Goal: Task Accomplishment & Management: Use online tool/utility

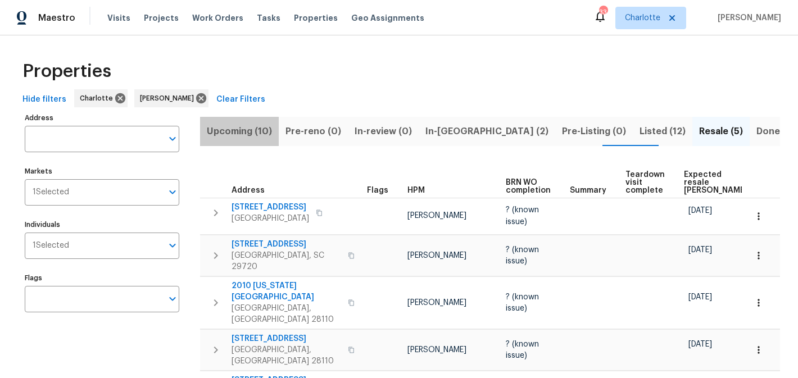
click at [248, 126] on span "Upcoming (10)" at bounding box center [239, 132] width 65 height 16
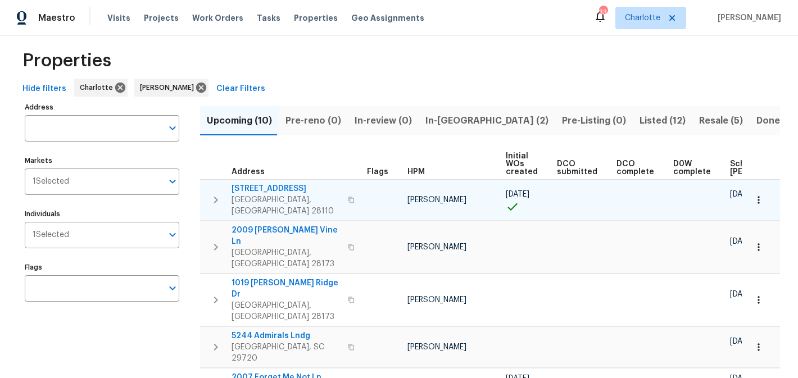
scroll to position [8, 0]
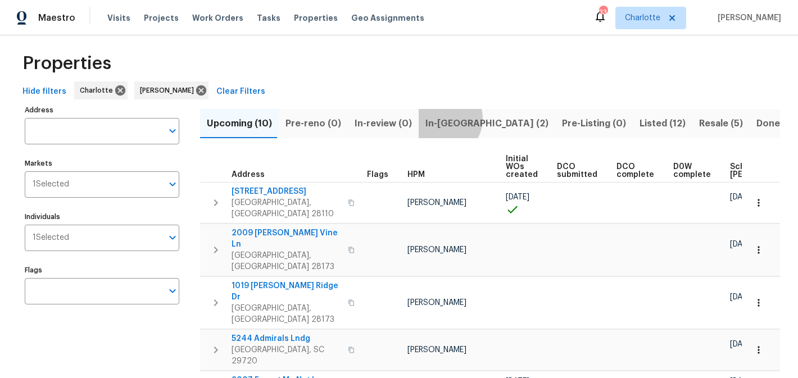
click at [436, 119] on span "In-[GEOGRAPHIC_DATA] (2)" at bounding box center [486, 124] width 123 height 16
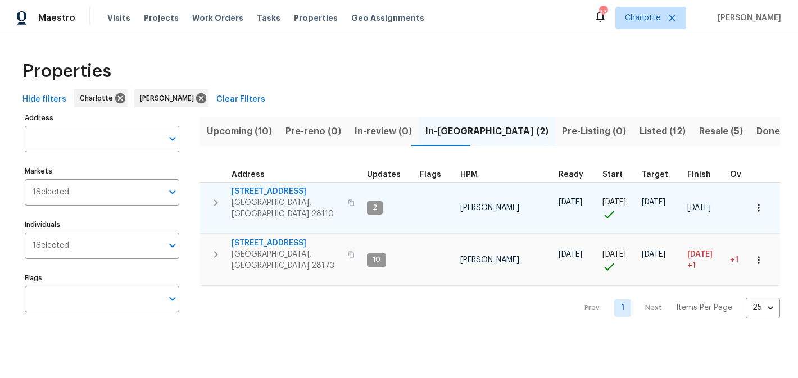
click at [263, 191] on span "2813 Faircroft Way" at bounding box center [286, 191] width 110 height 11
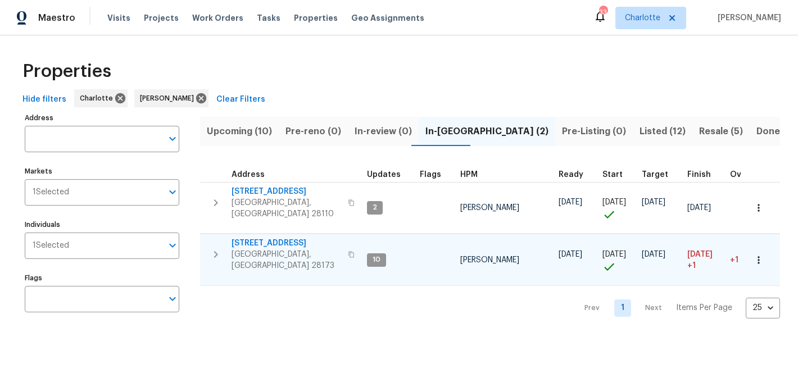
click at [244, 238] on span "431 Ranelagh Dr" at bounding box center [286, 243] width 110 height 11
click at [245, 136] on span "Upcoming (10)" at bounding box center [239, 132] width 65 height 16
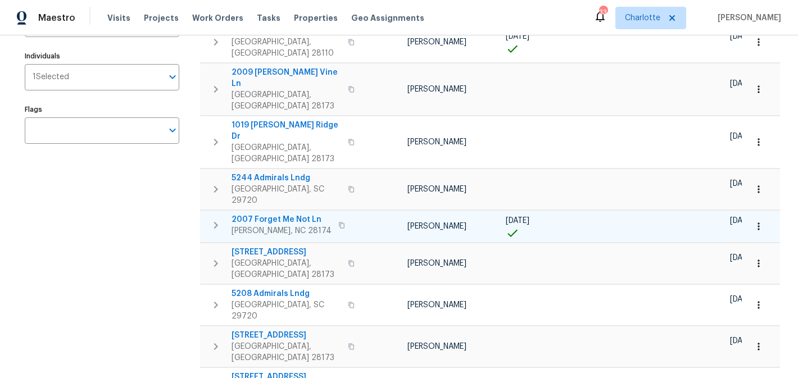
click at [243, 214] on span "2007 Forget Me Not Ln" at bounding box center [281, 219] width 100 height 11
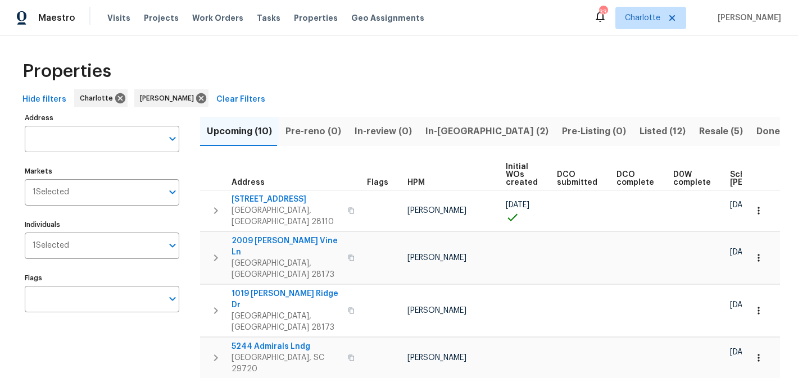
click at [437, 129] on span "In-[GEOGRAPHIC_DATA] (2)" at bounding box center [486, 132] width 123 height 16
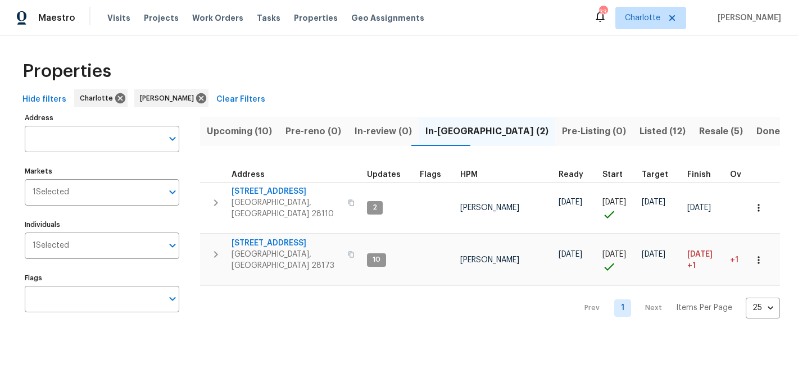
click at [639, 124] on span "Listed (12)" at bounding box center [662, 132] width 46 height 16
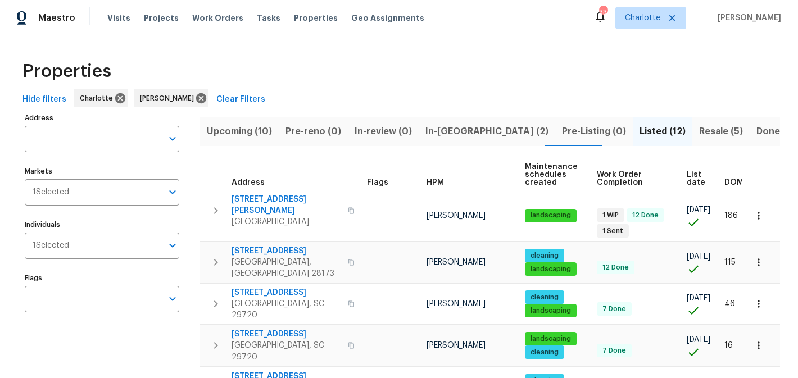
click at [699, 124] on span "Resale (5)" at bounding box center [721, 132] width 44 height 16
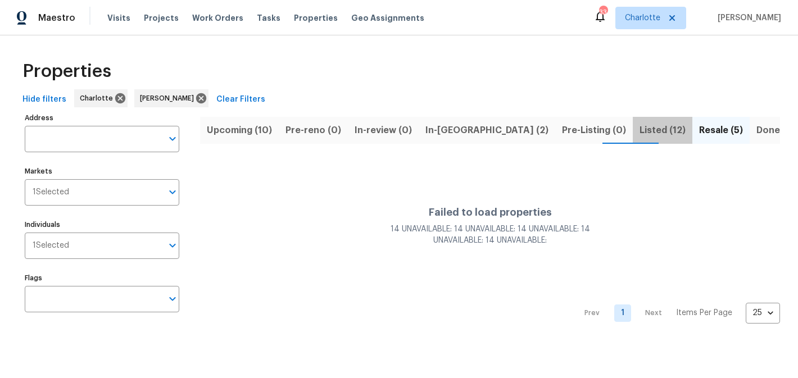
click at [632, 139] on button "Listed (12)" at bounding box center [662, 130] width 60 height 29
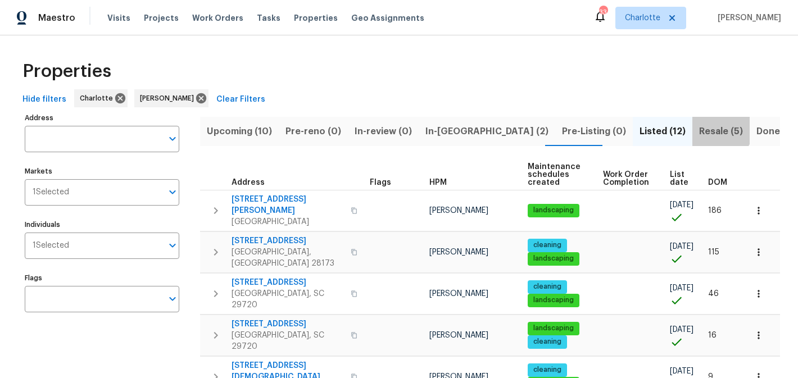
click at [699, 126] on span "Resale (5)" at bounding box center [721, 132] width 44 height 16
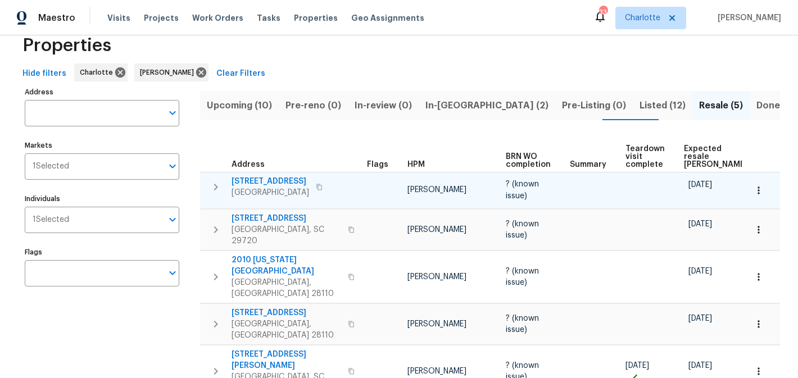
scroll to position [50, 0]
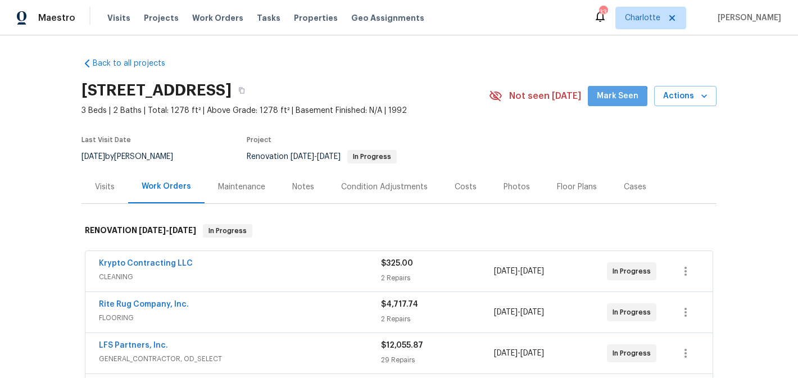
click at [611, 100] on span "Mark Seen" at bounding box center [617, 96] width 42 height 14
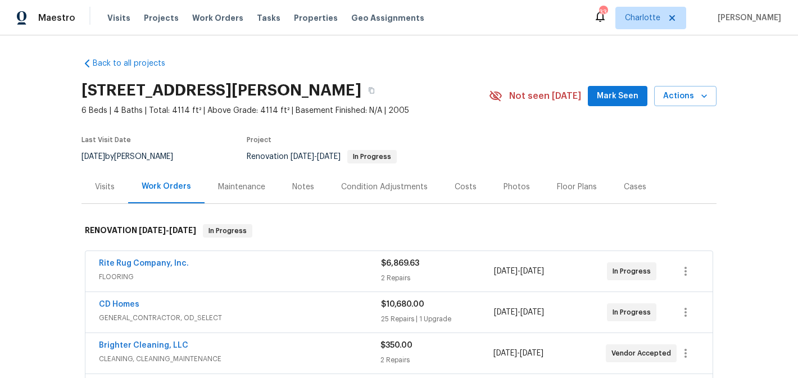
click at [624, 104] on button "Mark Seen" at bounding box center [617, 96] width 60 height 21
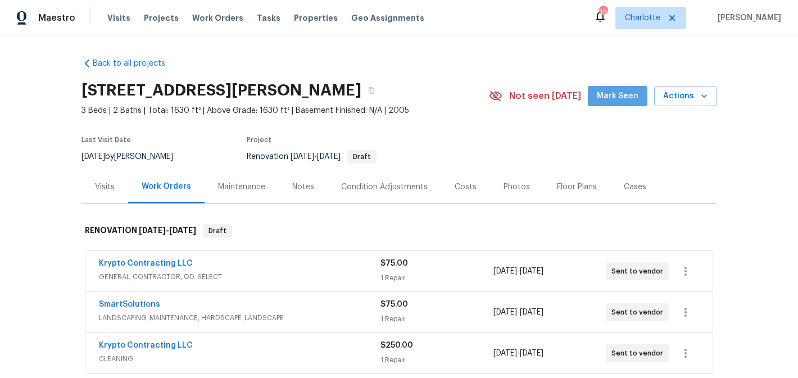
click at [636, 103] on span "Mark Seen" at bounding box center [617, 96] width 42 height 14
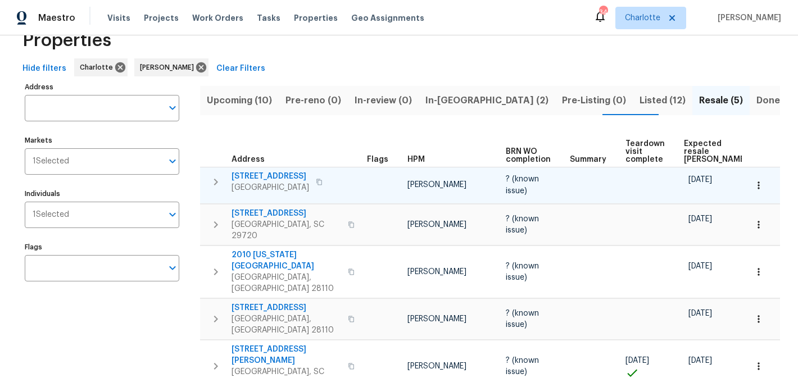
scroll to position [50, 0]
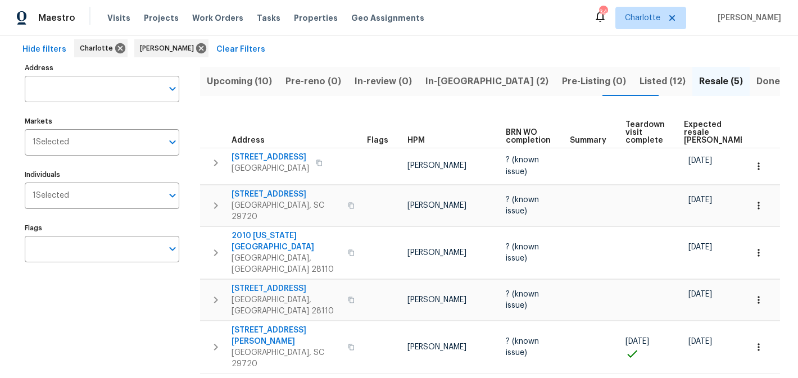
click at [250, 80] on span "Upcoming (10)" at bounding box center [239, 82] width 65 height 16
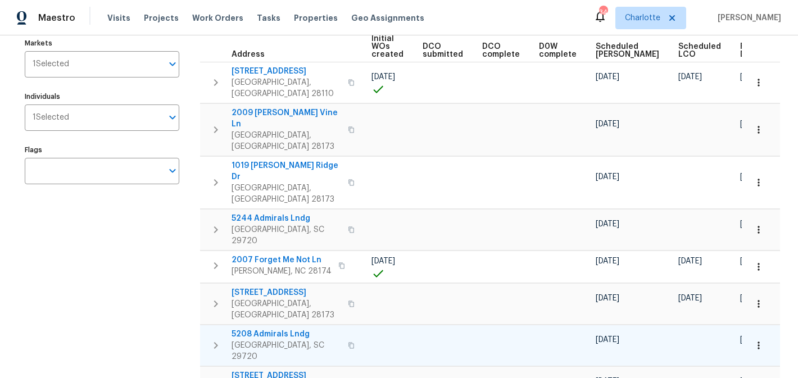
scroll to position [129, 0]
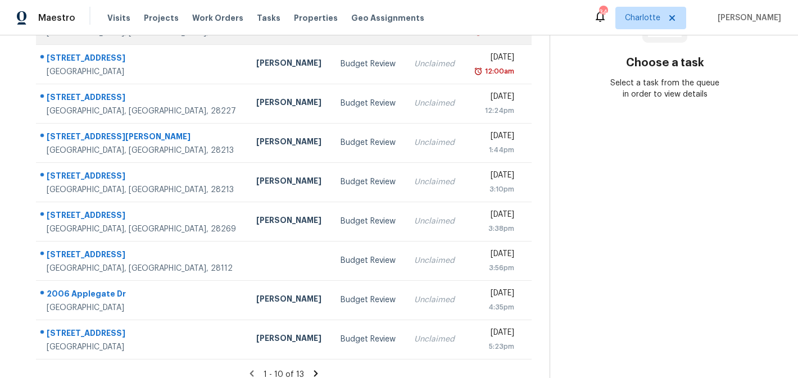
scroll to position [207, 0]
